Goal: Information Seeking & Learning: Compare options

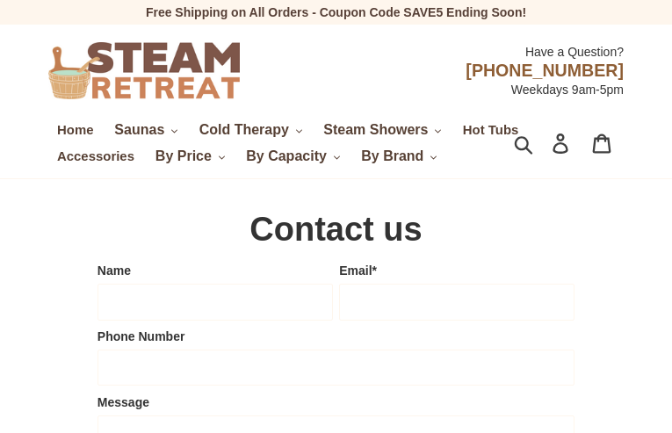
type input "xIhxNZwPEvBzqLXV"
type input "[EMAIL_ADDRESS][DOMAIN_NAME]"
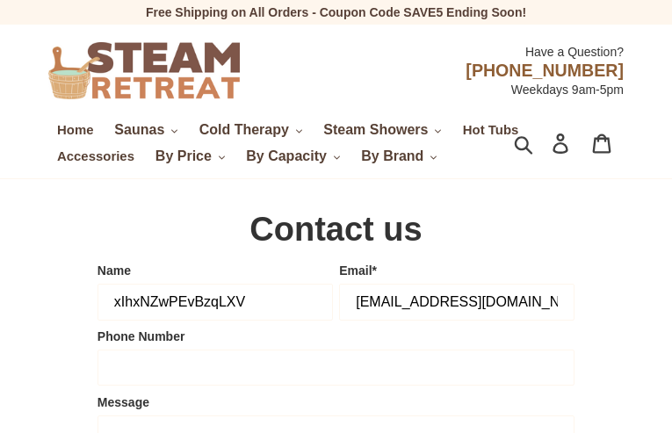
type input "5675466927"
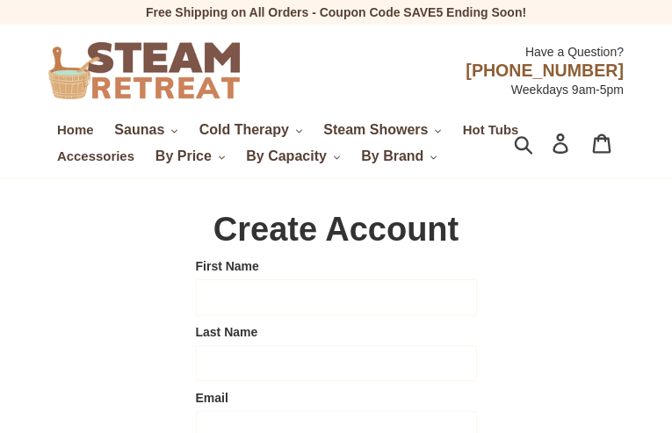
type input "WbpAEtIWNCcki"
type input "YNRRaWipUBJz"
type input "imoqobo833@gmail.com"
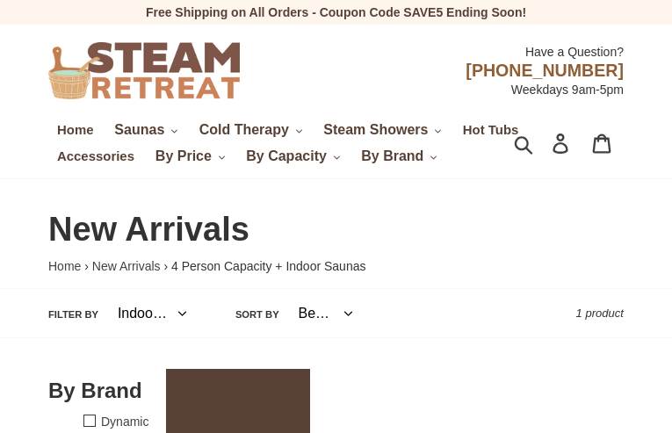
select select "/collections/new-arrivals/indoor-saunas"
select select "/collections/new-arrivals/new-arrivals"
select select "/collections/new-arrivals/4-person-capacity"
select select "/collections/new-arrivals/infrared-saunas"
select select "/collections/new-arrivals/dynamic-saunas"
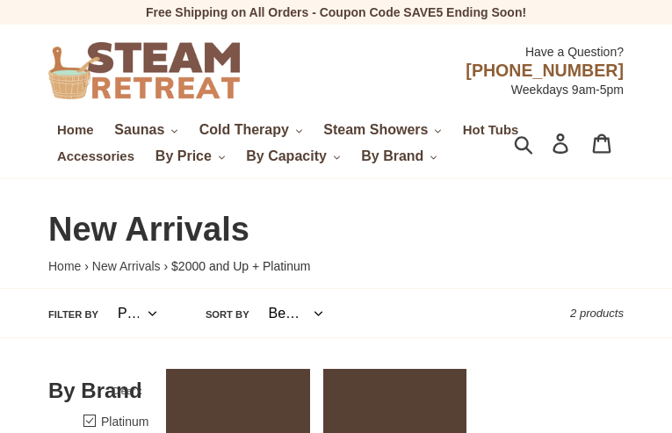
select select "/collections/new-arrivals/platinum"
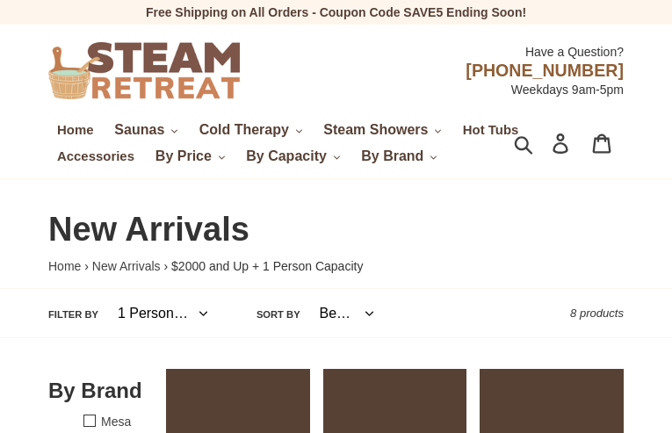
select select "/collections/new-arrivals/1-person-capacity"
